Goal: Task Accomplishment & Management: Manage account settings

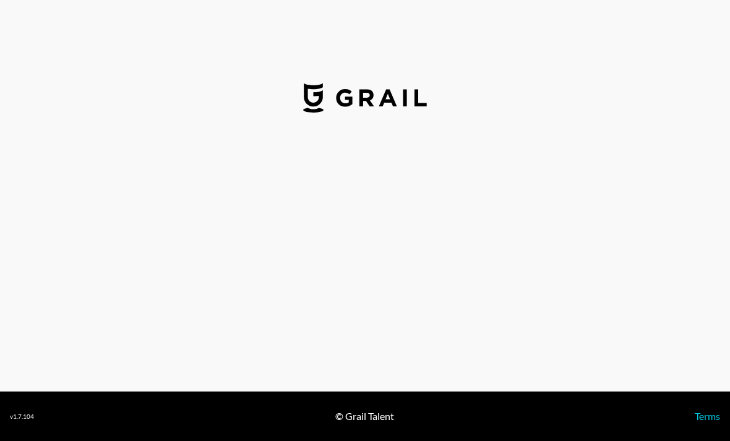
select select "USD"
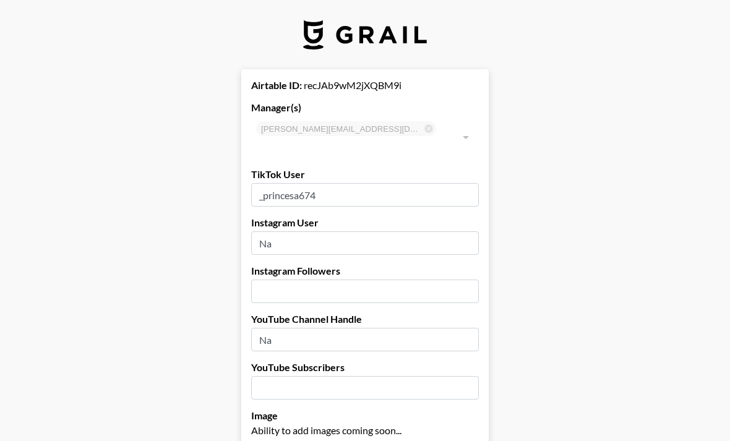
type input "United States"
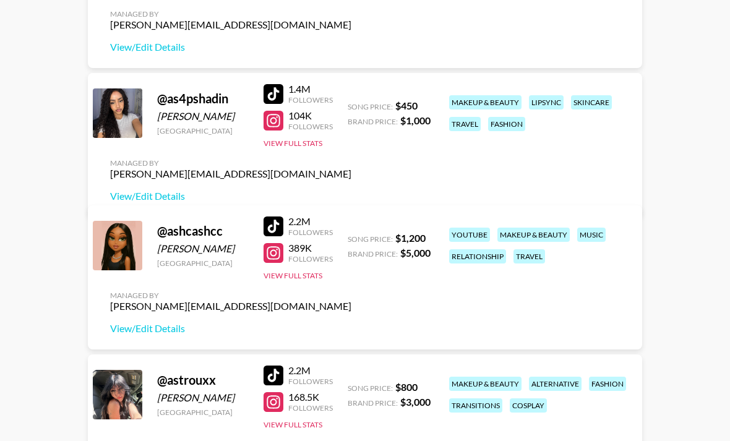
scroll to position [829, 0]
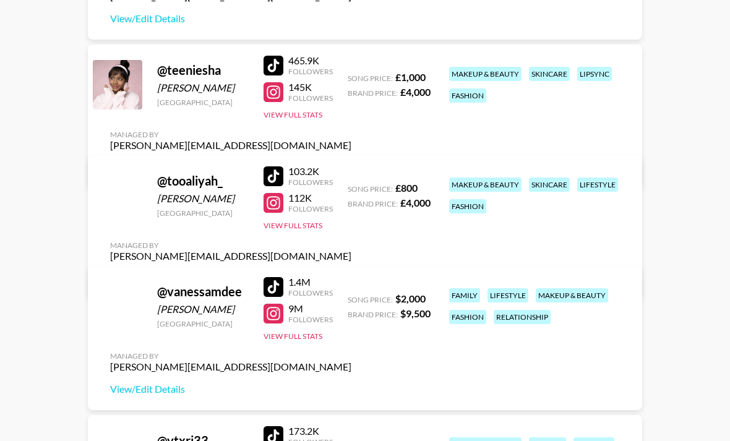
scroll to position [3332, 0]
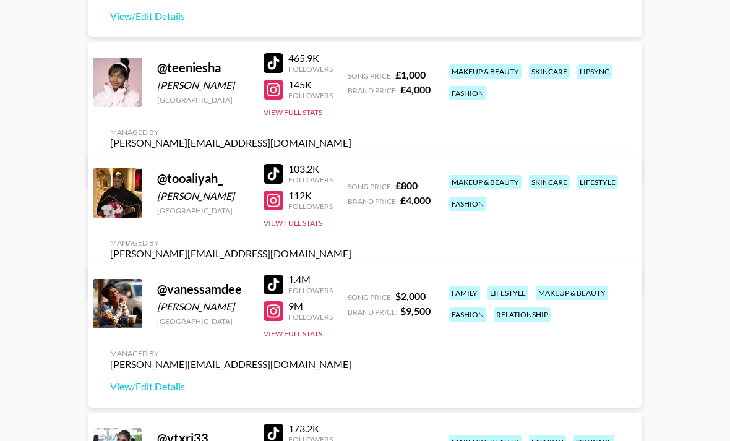
click at [361, 228] on div "Managed By lilyrose@grail-talent.com View/Edit Details" at bounding box center [230, 260] width 261 height 64
click at [351, 270] on link "View/Edit Details" at bounding box center [230, 276] width 241 height 12
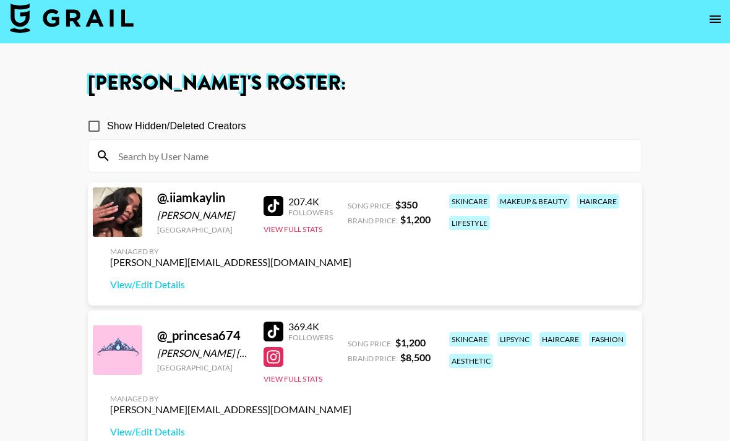
scroll to position [6, 0]
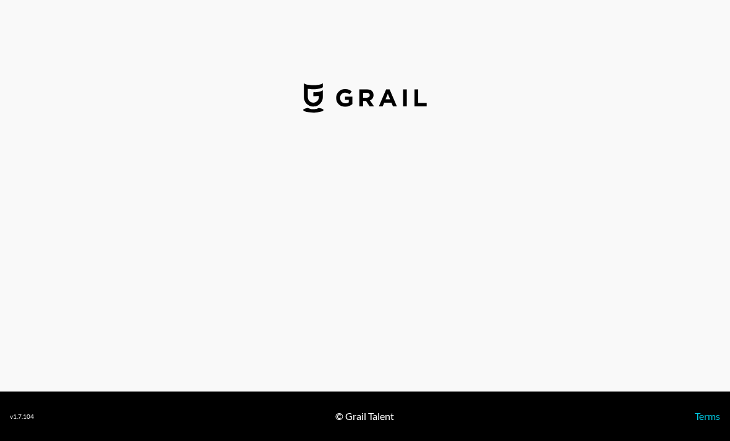
select select "GBP"
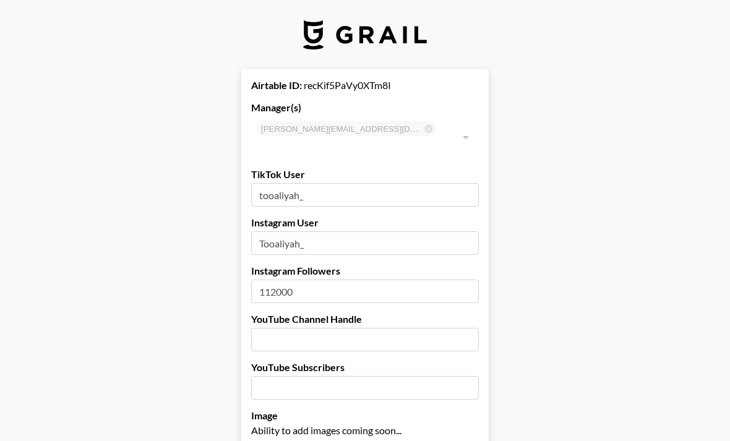
type input "[GEOGRAPHIC_DATA]"
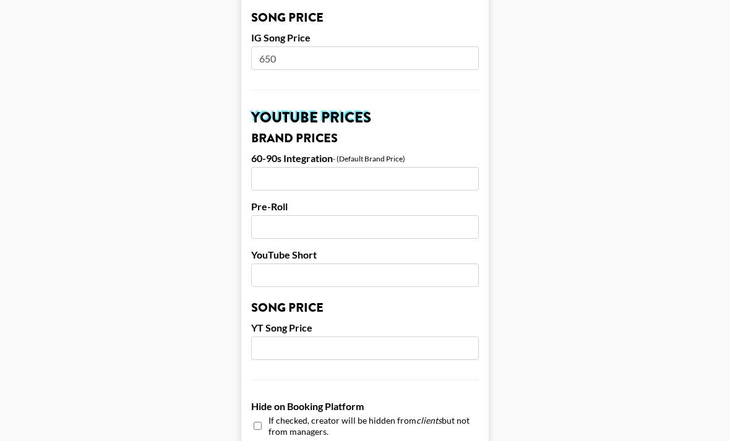
scroll to position [808, 0]
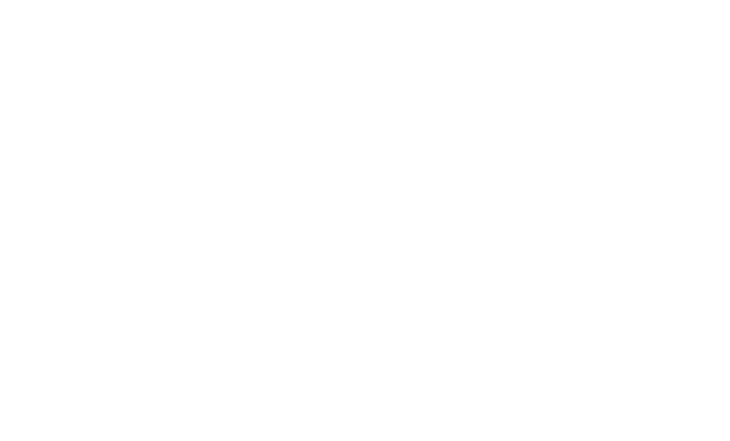
scroll to position [40, 0]
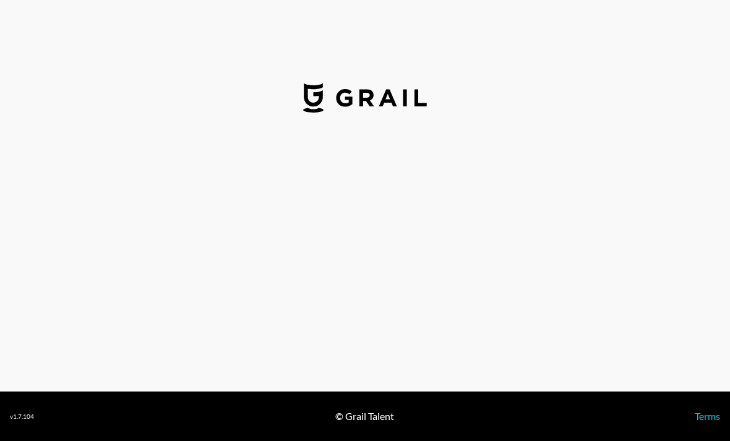
select select "USD"
